Goal: Task Accomplishment & Management: Manage account settings

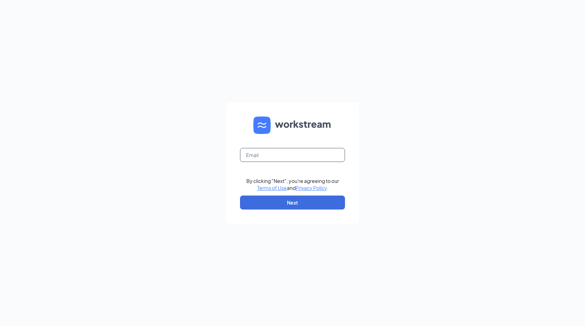
click at [268, 157] on input "text" at bounding box center [292, 155] width 105 height 14
type input "[PERSON_NAME][EMAIL_ADDRESS][PERSON_NAME][DOMAIN_NAME]"
click at [273, 205] on button "Next" at bounding box center [292, 203] width 105 height 14
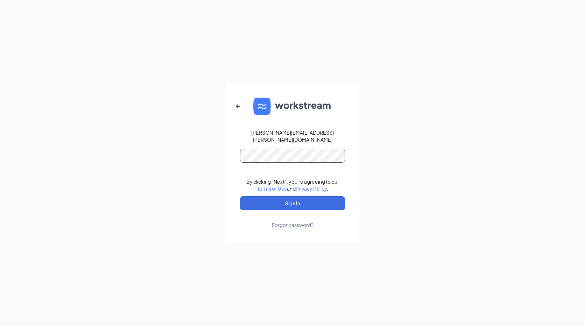
click at [240, 196] on button "Sign In" at bounding box center [292, 203] width 105 height 14
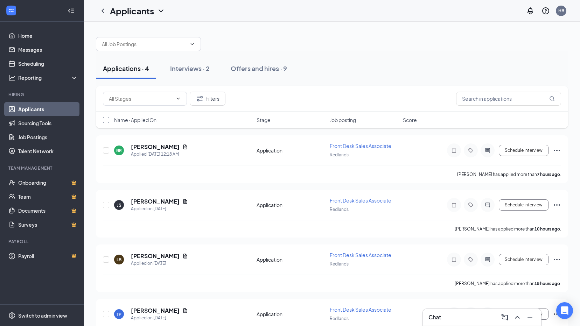
click at [107, 121] on input "checkbox" at bounding box center [106, 120] width 6 height 6
checkbox input "true"
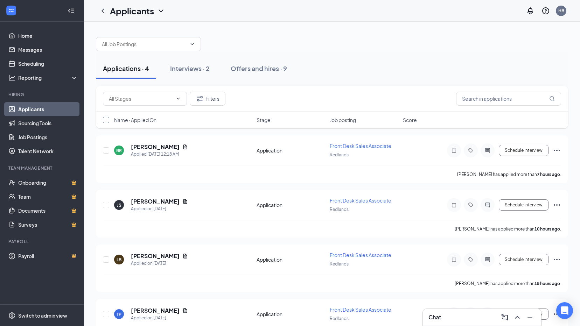
checkbox input "true"
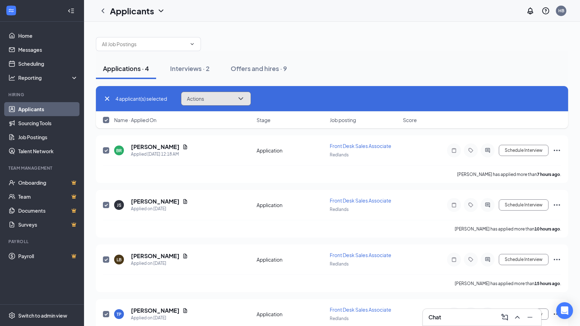
click at [211, 100] on button "Actions" at bounding box center [216, 99] width 70 height 14
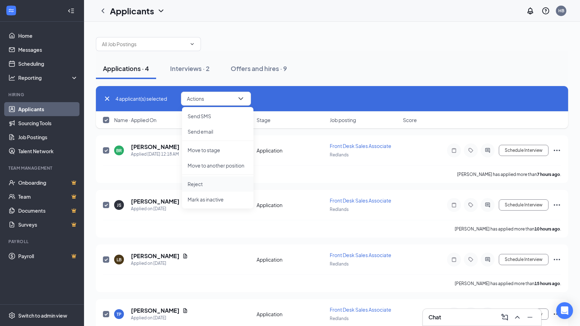
click at [201, 183] on p "Reject" at bounding box center [218, 184] width 60 height 7
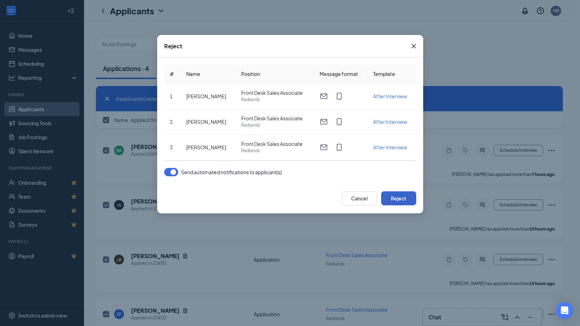
click at [398, 200] on button "Reject" at bounding box center [398, 198] width 35 height 14
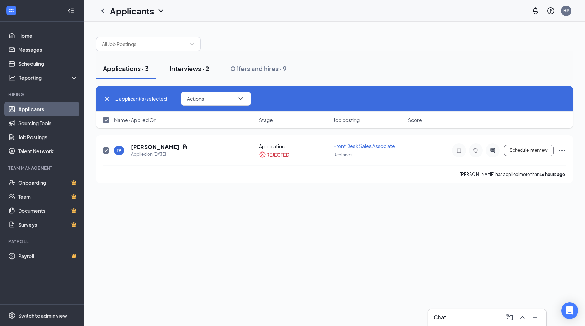
click at [200, 68] on div "Interviews · 2" at bounding box center [190, 68] width 40 height 9
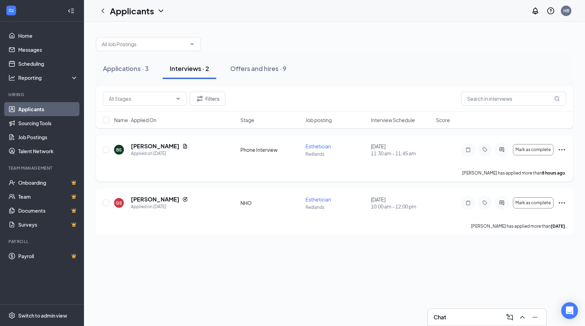
click at [560, 150] on icon "Ellipses" at bounding box center [562, 149] width 6 height 1
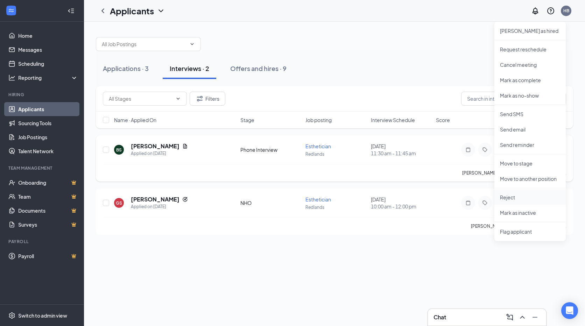
click at [509, 195] on p "Reject" at bounding box center [530, 197] width 60 height 7
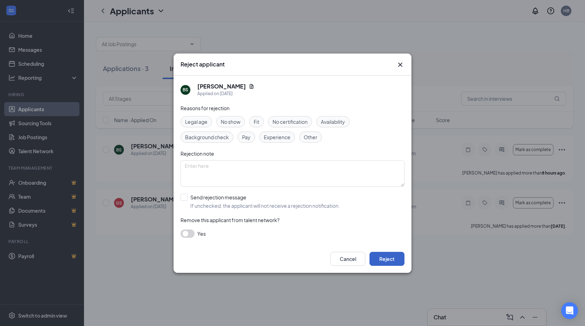
click at [386, 254] on button "Reject" at bounding box center [387, 259] width 35 height 14
